Goal: Find specific page/section: Find specific page/section

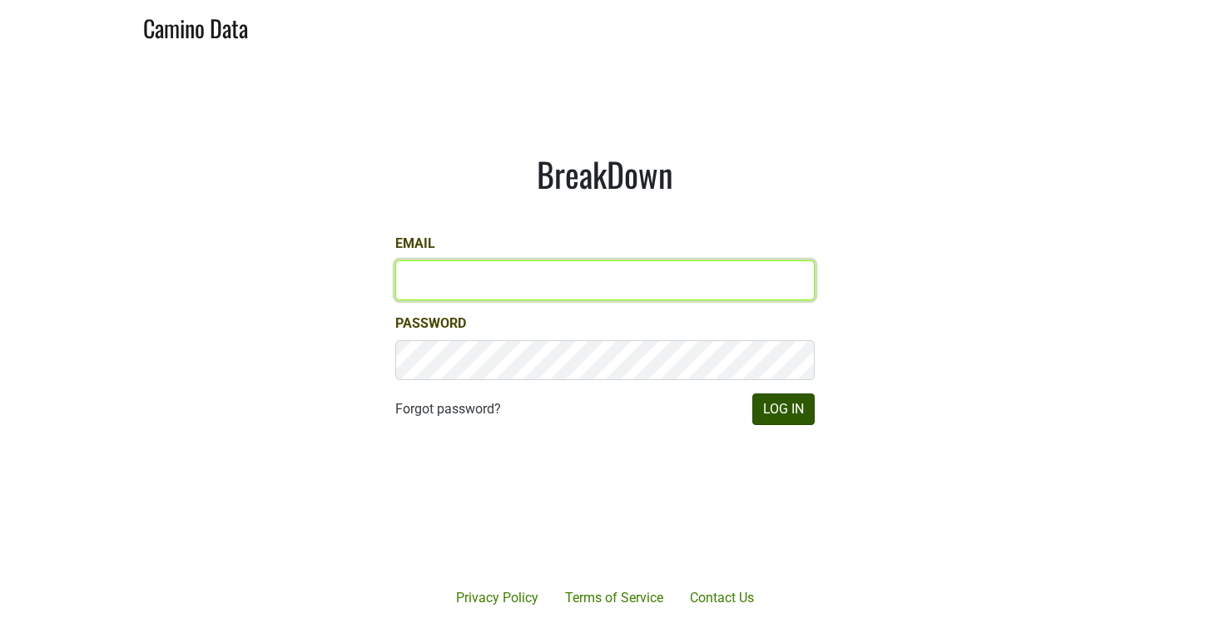
type input "victoria@mommenpop.com"
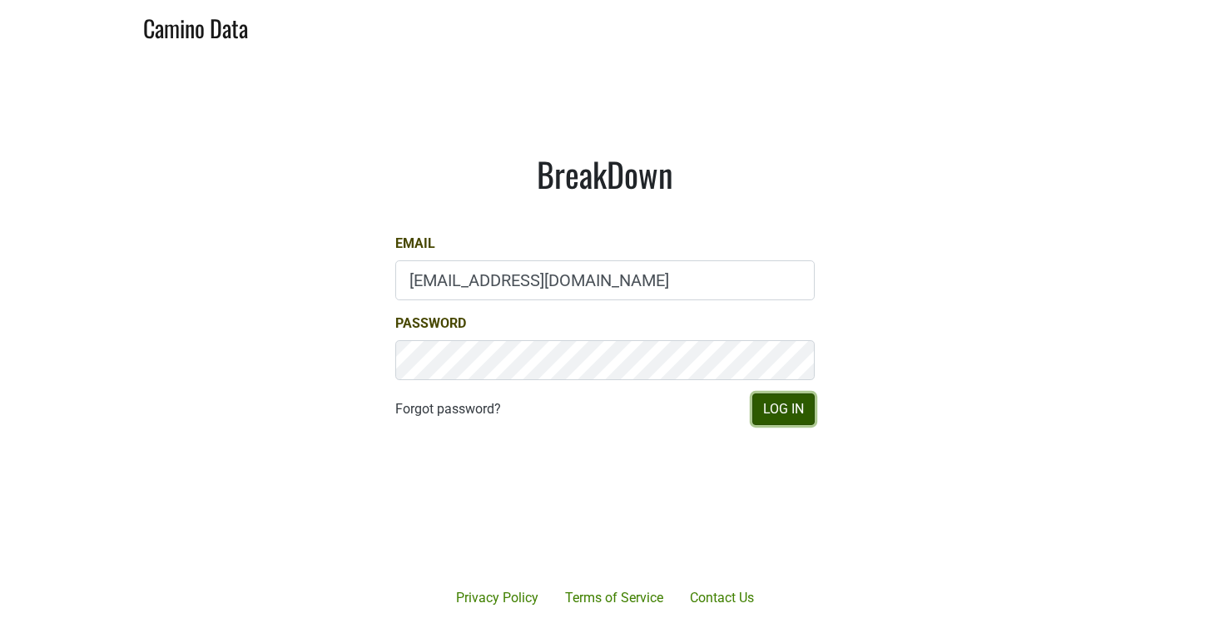
click at [794, 404] on button "Log In" at bounding box center [783, 410] width 62 height 32
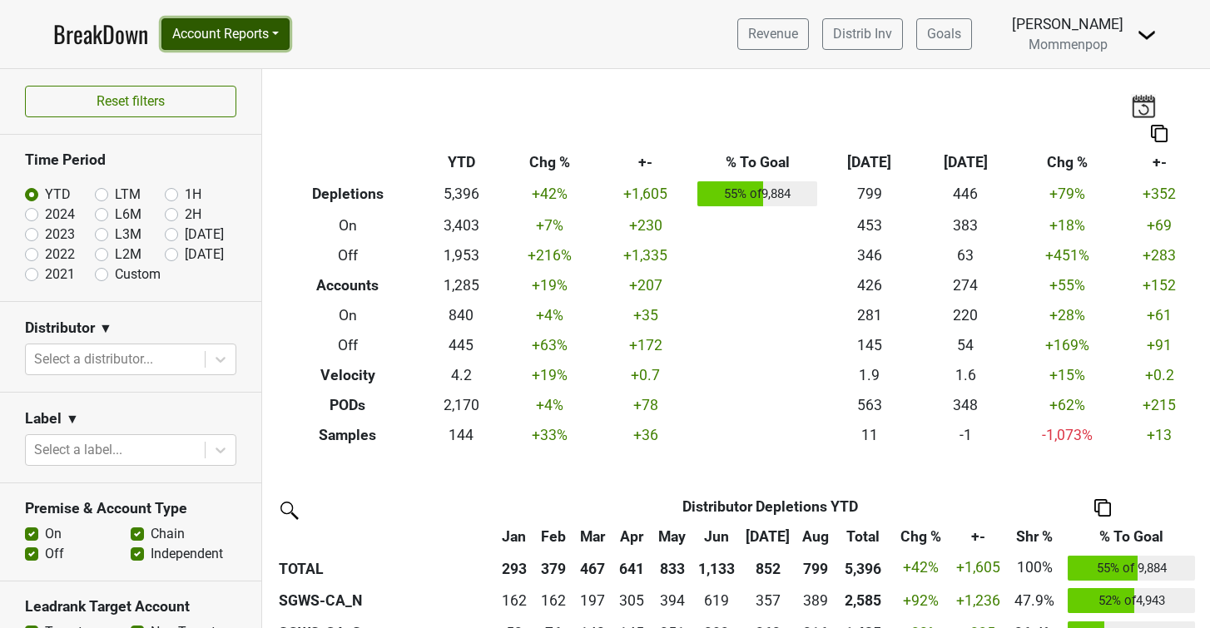
click at [257, 33] on button "Account Reports" at bounding box center [225, 34] width 128 height 32
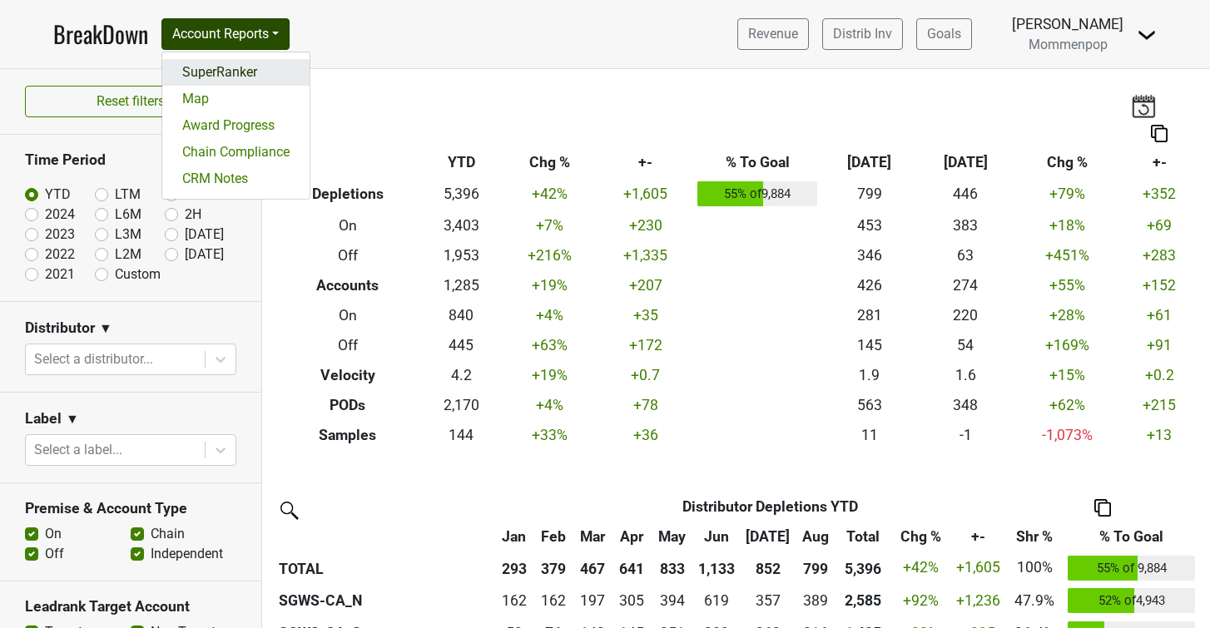
click at [239, 74] on link "SuperRanker" at bounding box center [235, 72] width 147 height 27
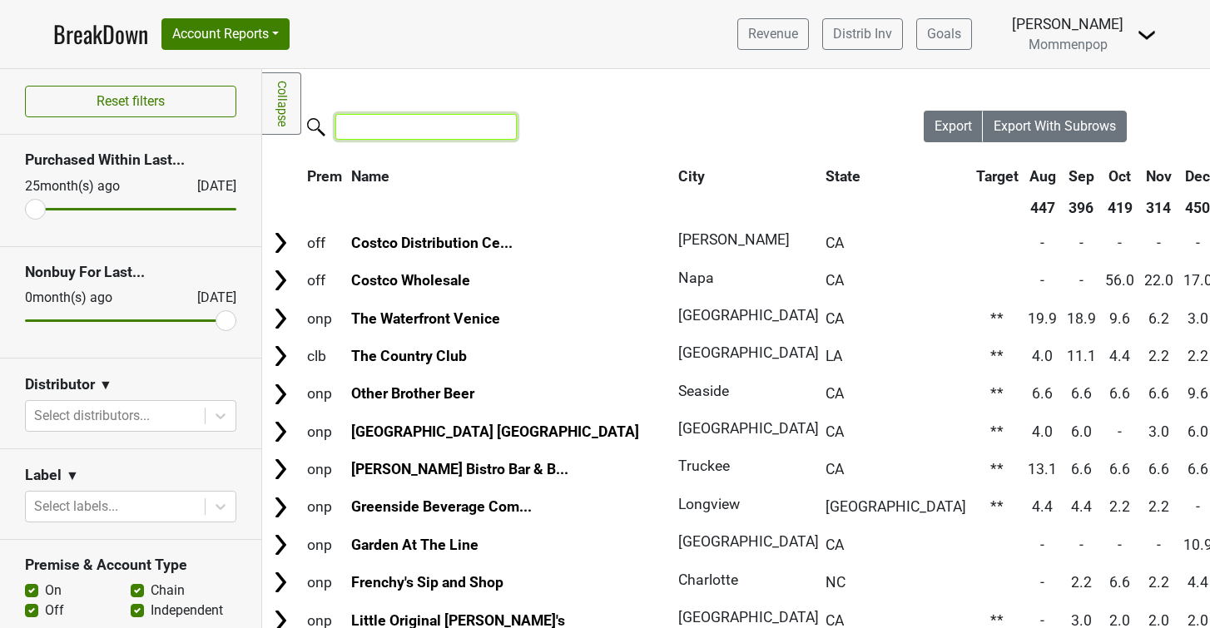
click at [389, 129] on input "search" at bounding box center [425, 127] width 181 height 26
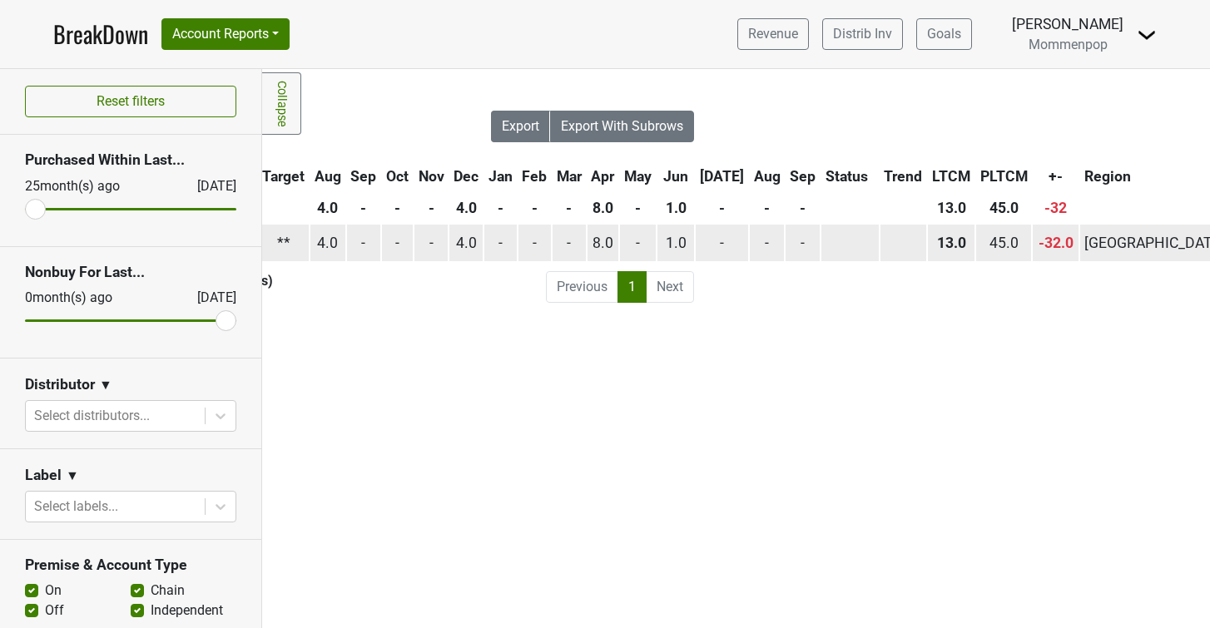
scroll to position [0, 438]
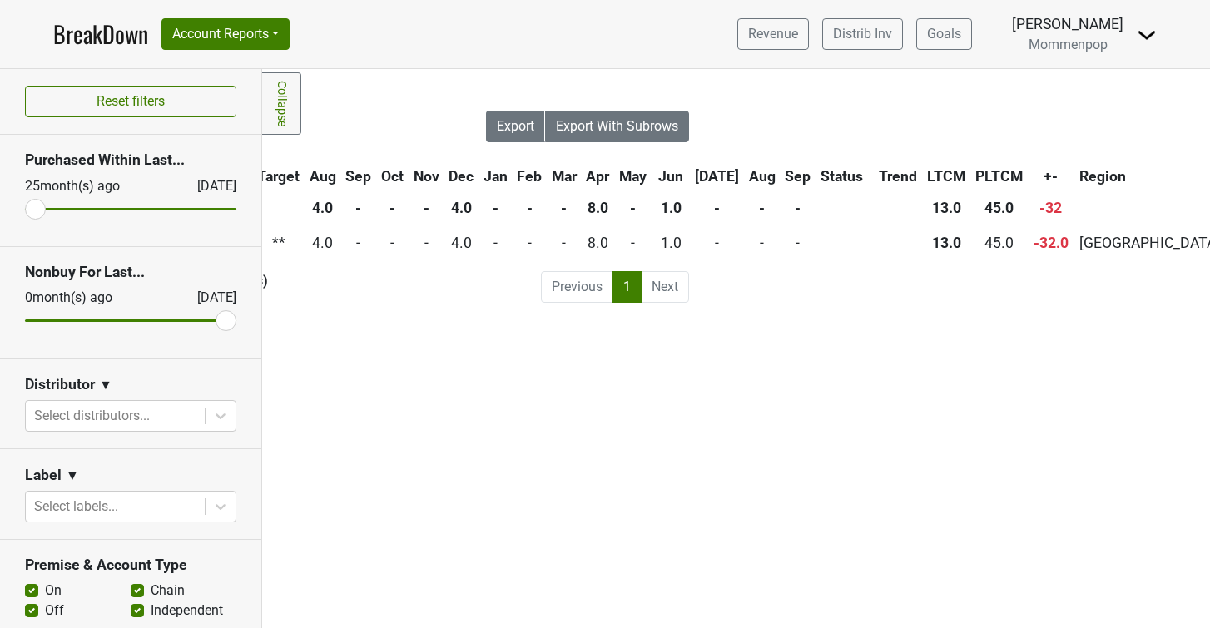
type input "beacon"
